Goal: Task Accomplishment & Management: Manage account settings

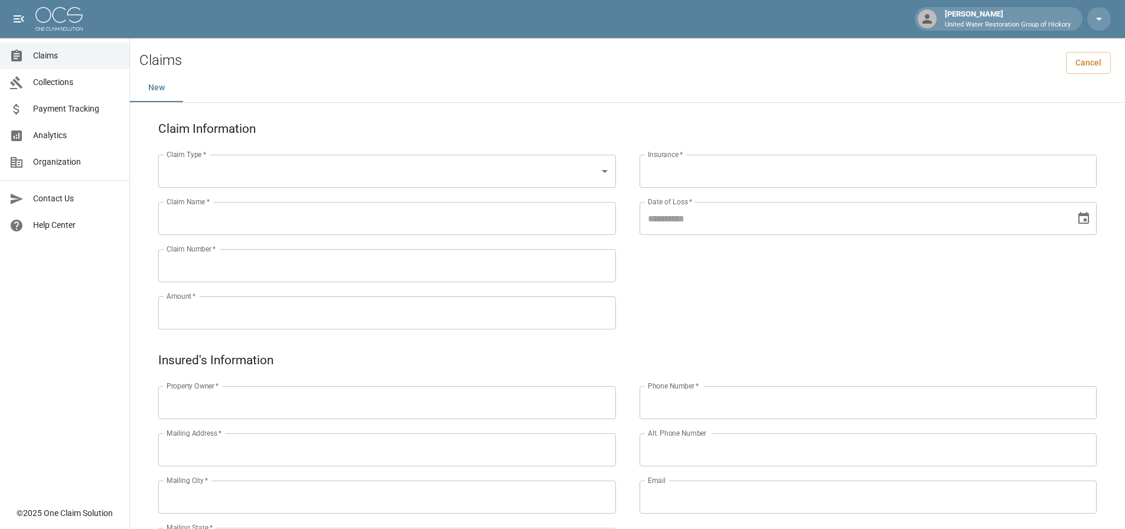
click at [57, 64] on link "Claims" at bounding box center [64, 56] width 129 height 27
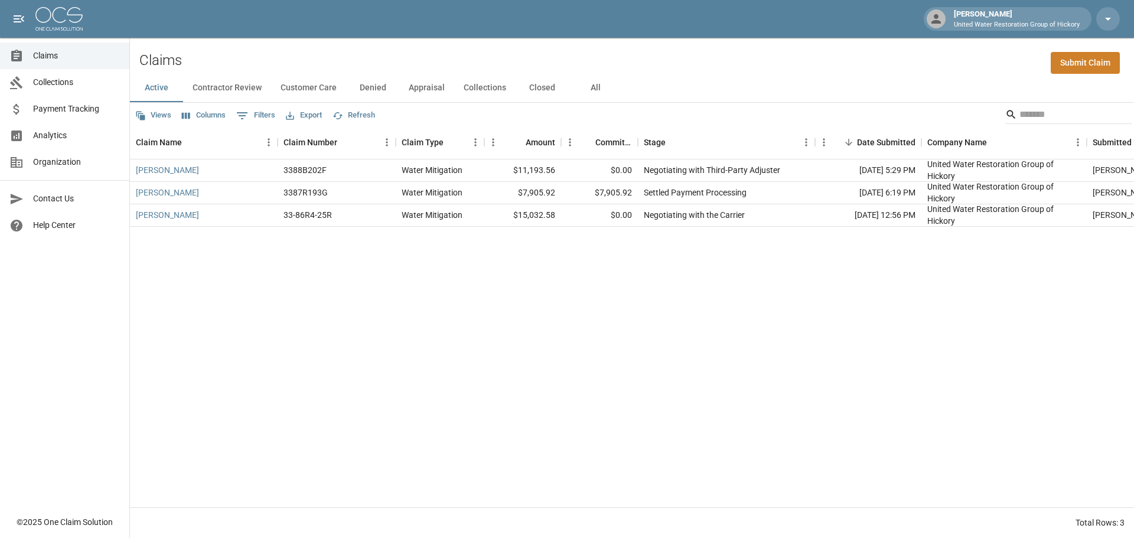
click at [708, 119] on div "Views Columns 0 Filters Export Refresh" at bounding box center [632, 115] width 1004 height 24
click at [45, 50] on span "Claims" at bounding box center [76, 56] width 87 height 12
click at [37, 53] on span "Claims" at bounding box center [76, 56] width 87 height 12
